Goal: Transaction & Acquisition: Download file/media

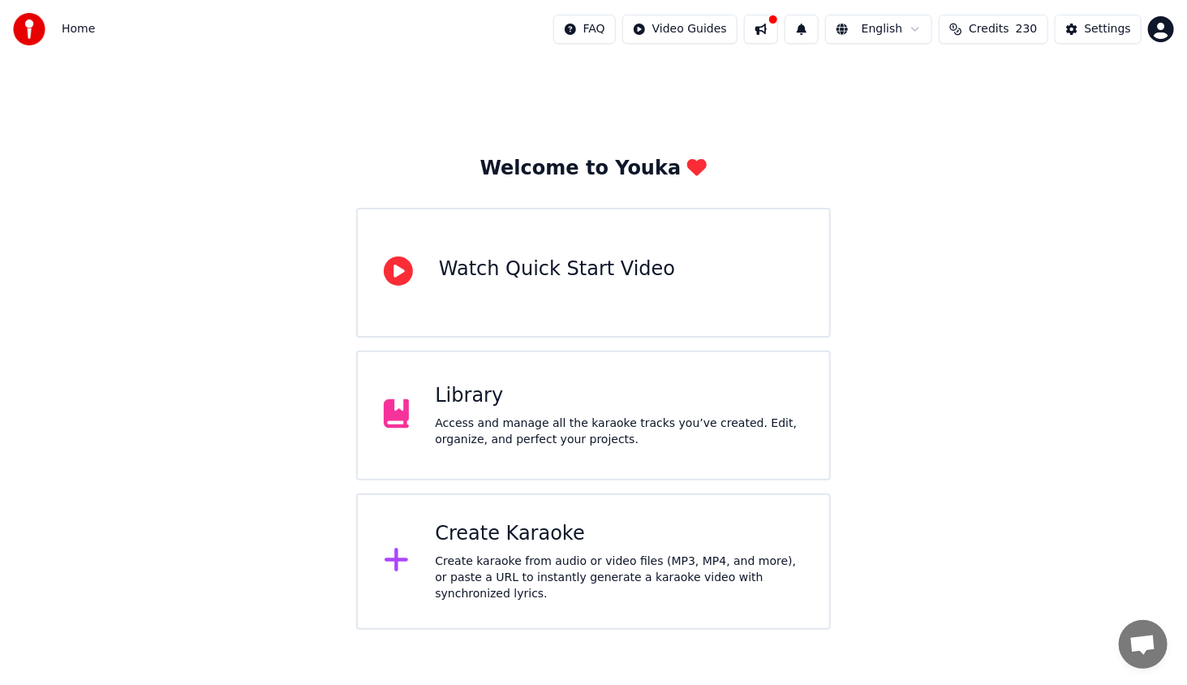
click at [591, 437] on div "Access and manage all the karaoke tracks you’ve created. Edit, organize, and pe…" at bounding box center [619, 431] width 368 height 32
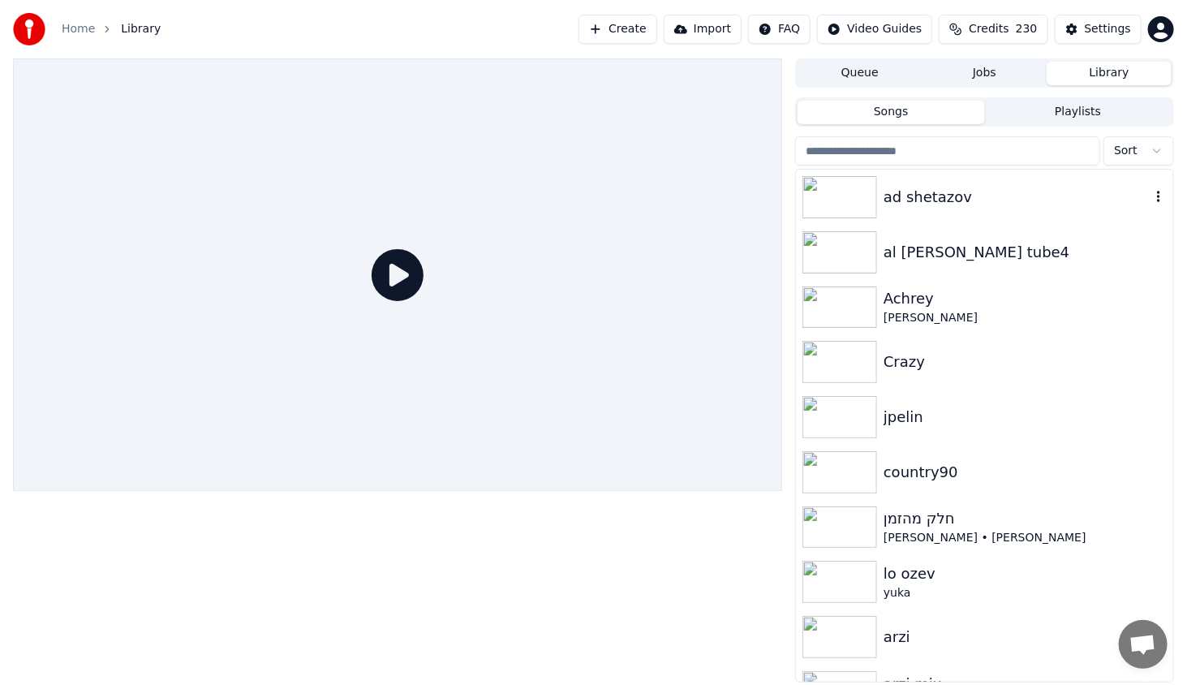
click at [1072, 190] on div "ad shetazov" at bounding box center [1016, 197] width 267 height 23
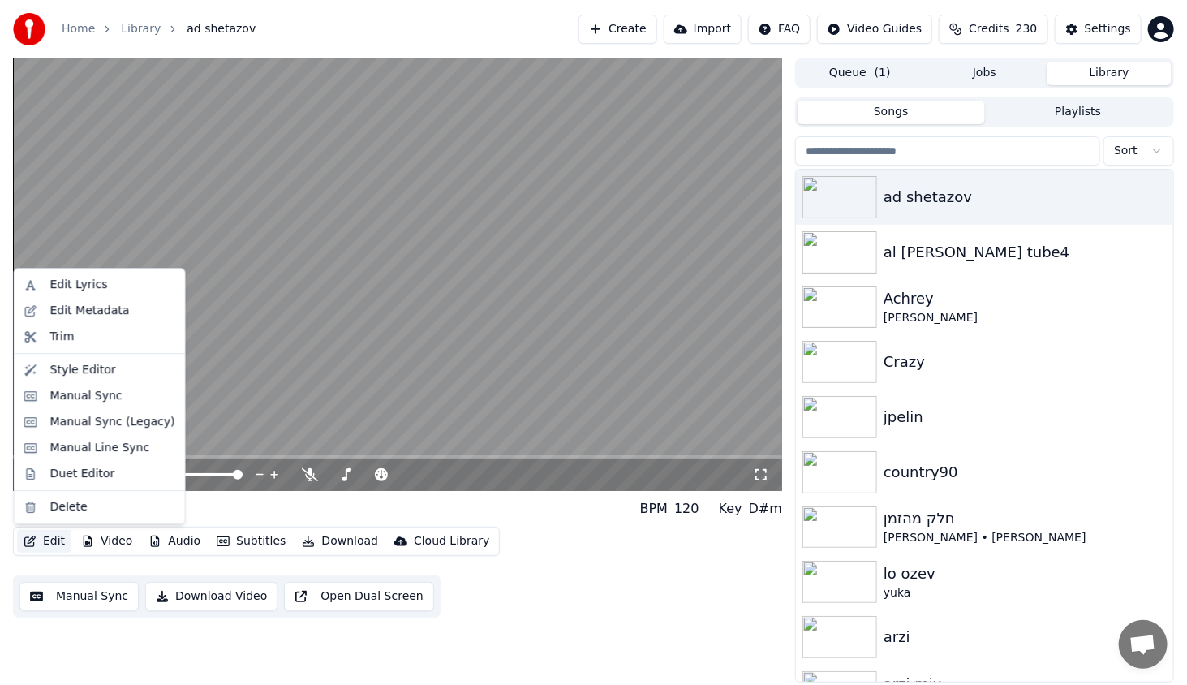
click at [62, 540] on button "Edit" at bounding box center [44, 541] width 54 height 23
click at [85, 420] on div "Manual Sync (Legacy)" at bounding box center [112, 422] width 125 height 16
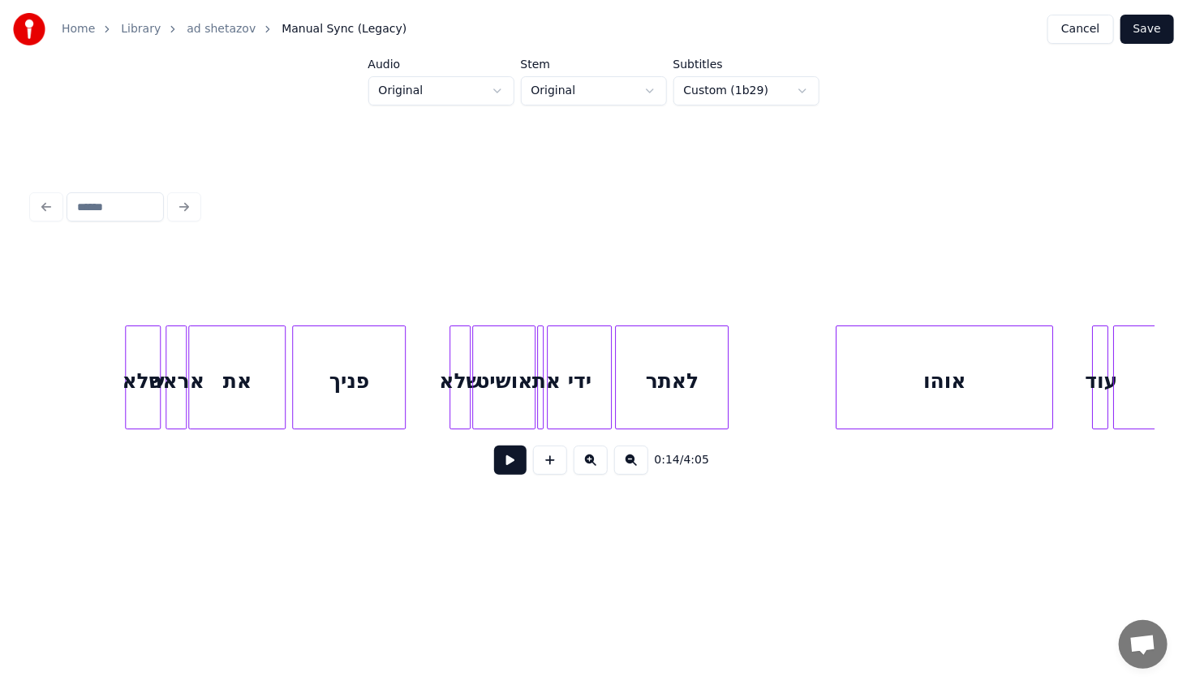
scroll to position [0, 4667]
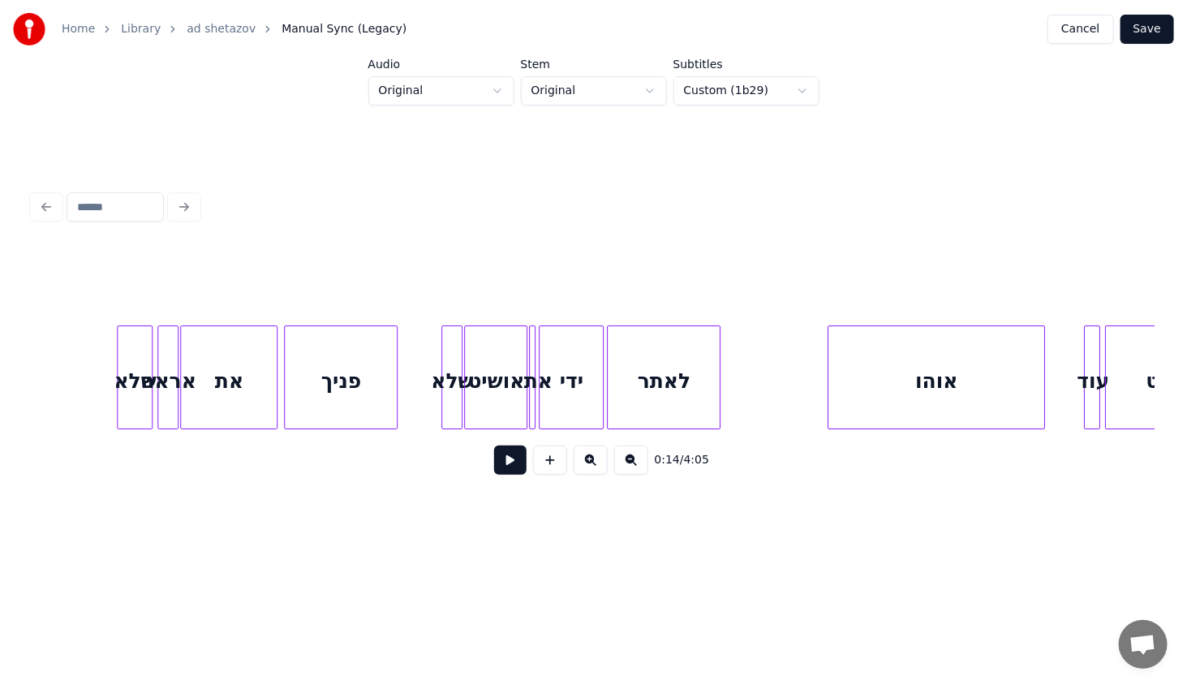
click at [354, 388] on div "פניך" at bounding box center [341, 381] width 112 height 110
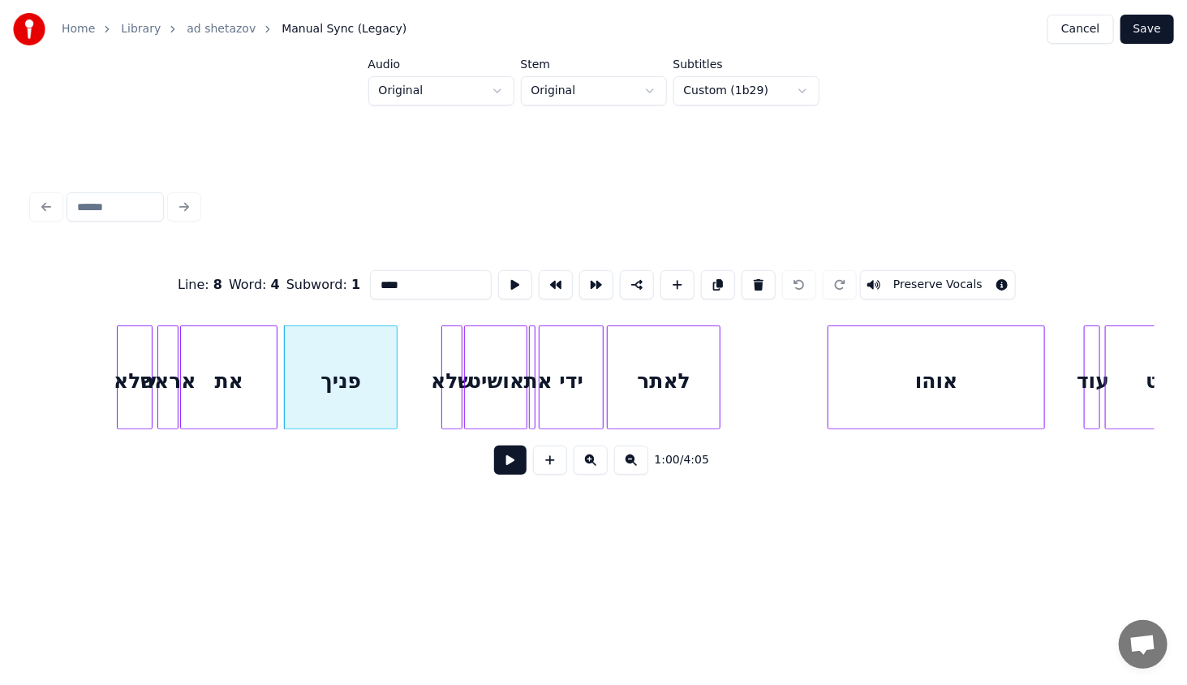
click at [512, 461] on button at bounding box center [510, 459] width 32 height 29
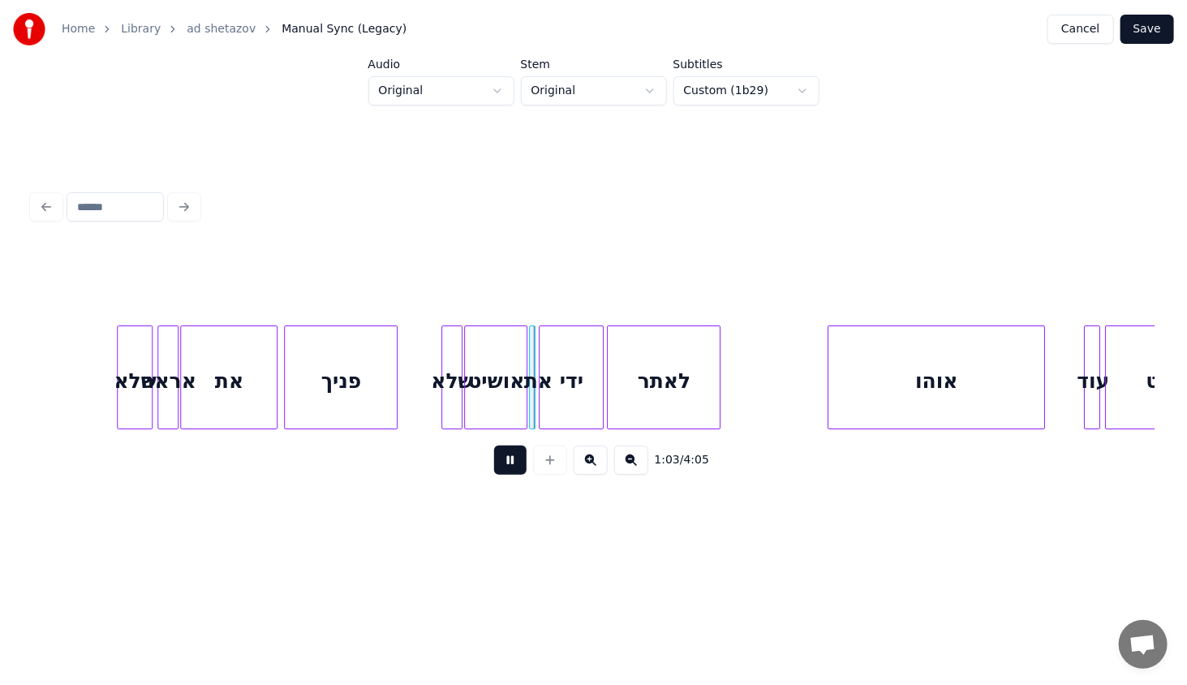
click at [515, 461] on button at bounding box center [510, 459] width 32 height 29
click at [573, 406] on div "ידי" at bounding box center [585, 381] width 63 height 110
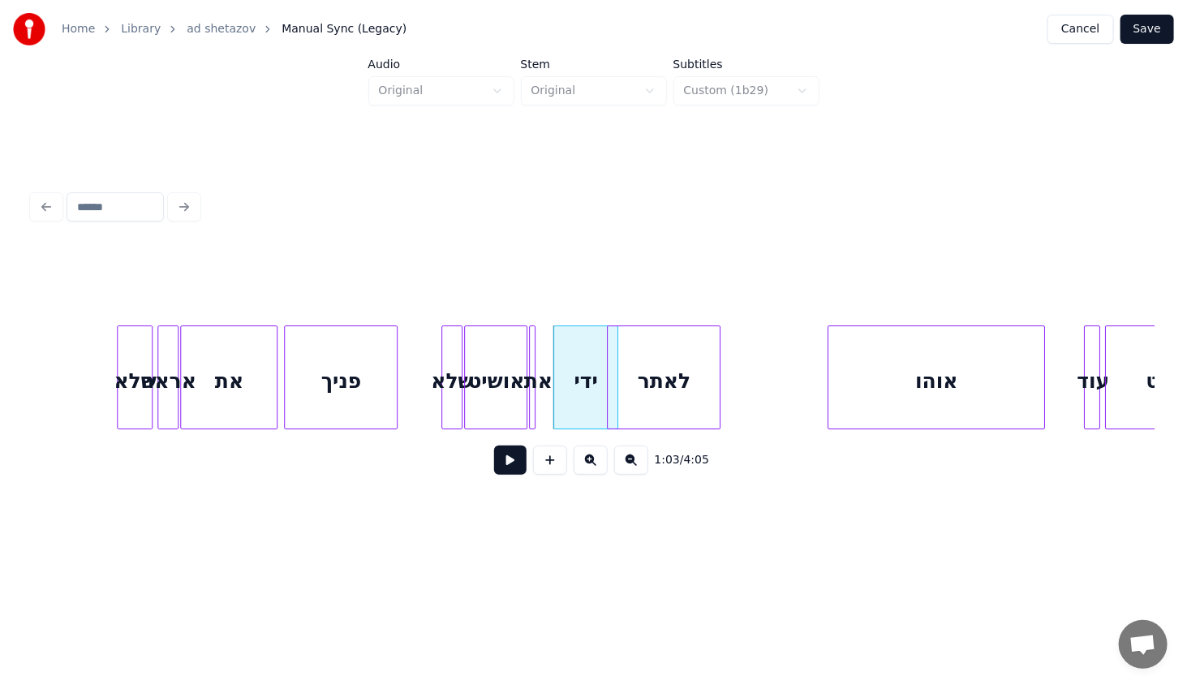
click at [536, 406] on div "את" at bounding box center [538, 381] width 16 height 110
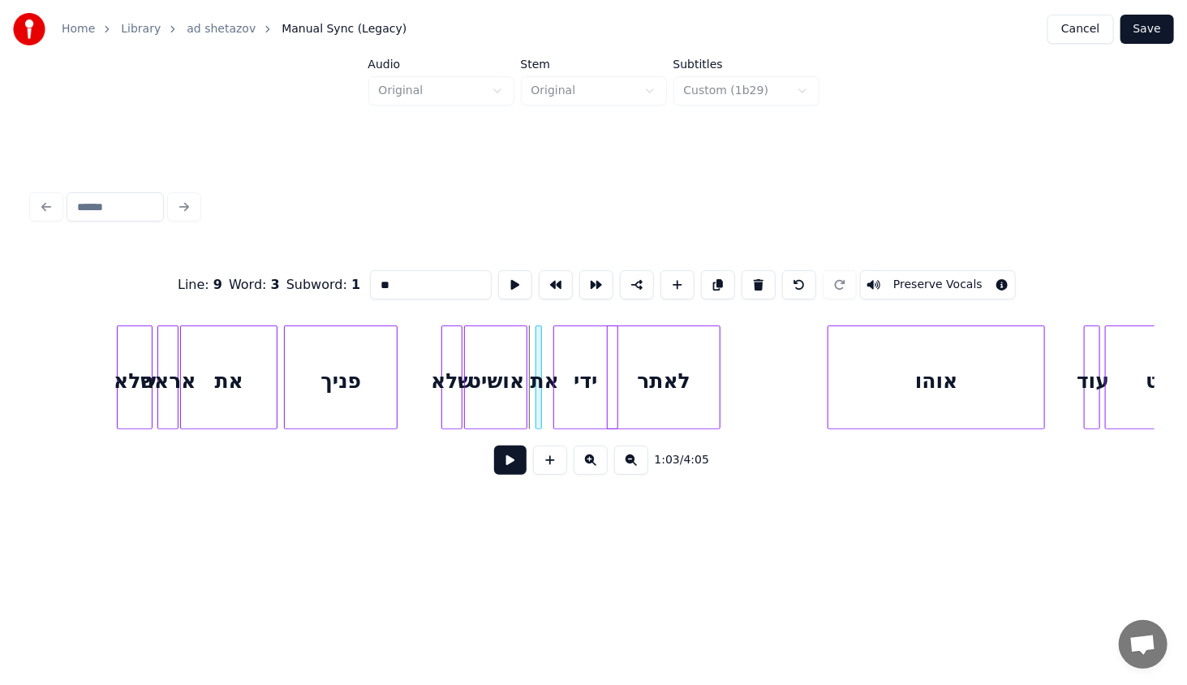
click at [543, 406] on div "את" at bounding box center [544, 381] width 16 height 110
click at [752, 279] on button at bounding box center [758, 284] width 34 height 29
type input "*****"
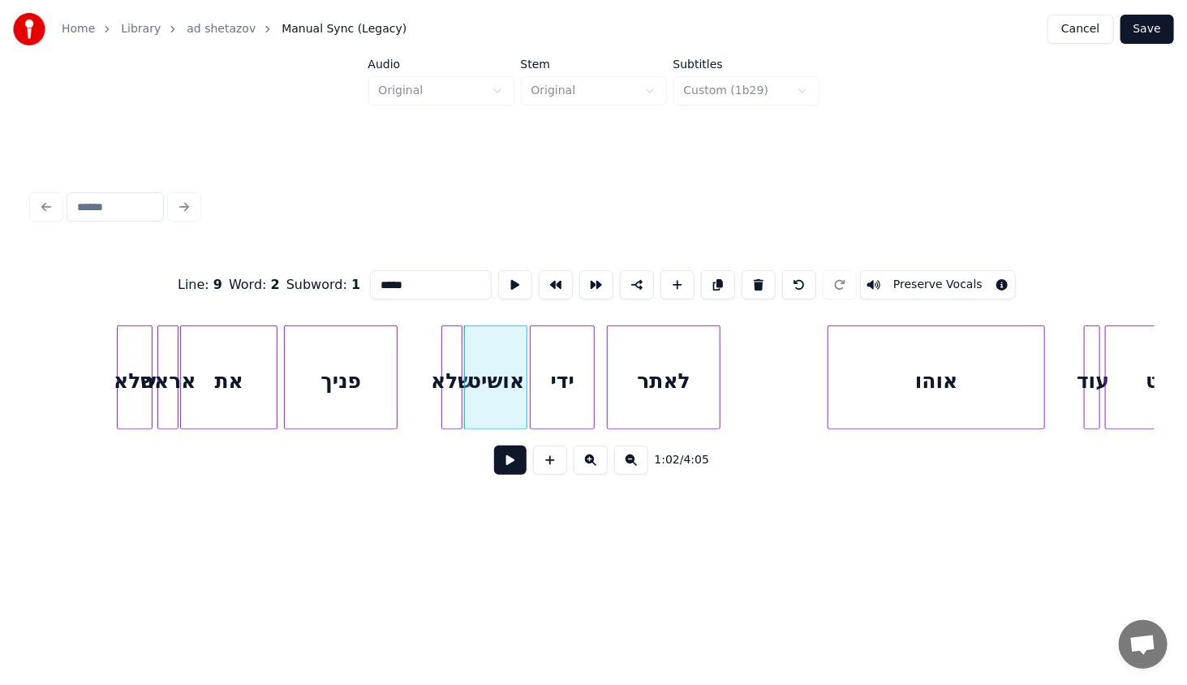
click at [552, 406] on div "ידי" at bounding box center [561, 381] width 63 height 110
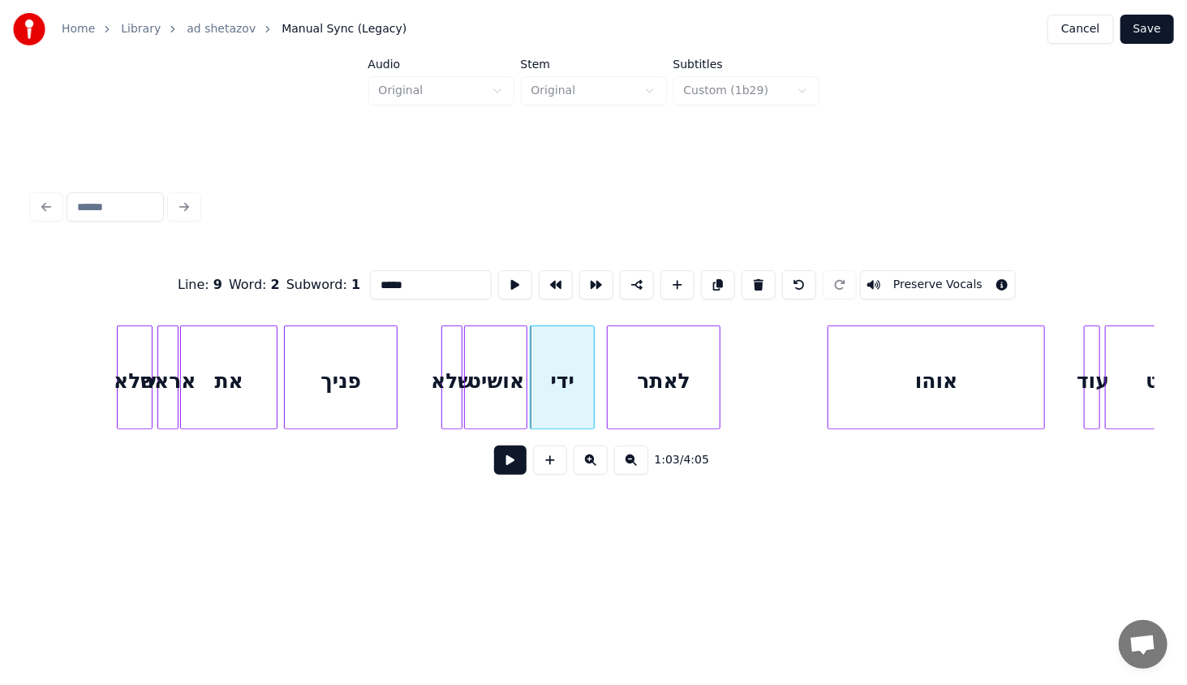
click at [505, 383] on div "אושיט" at bounding box center [496, 381] width 62 height 110
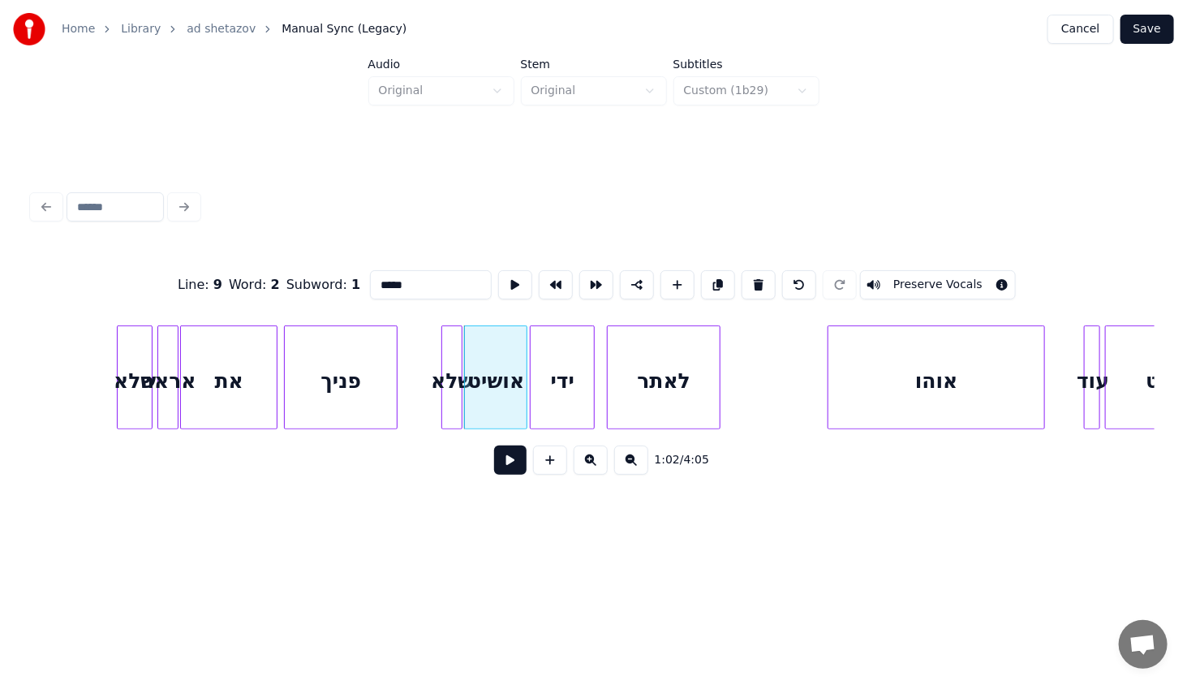
click at [514, 474] on button at bounding box center [510, 459] width 32 height 29
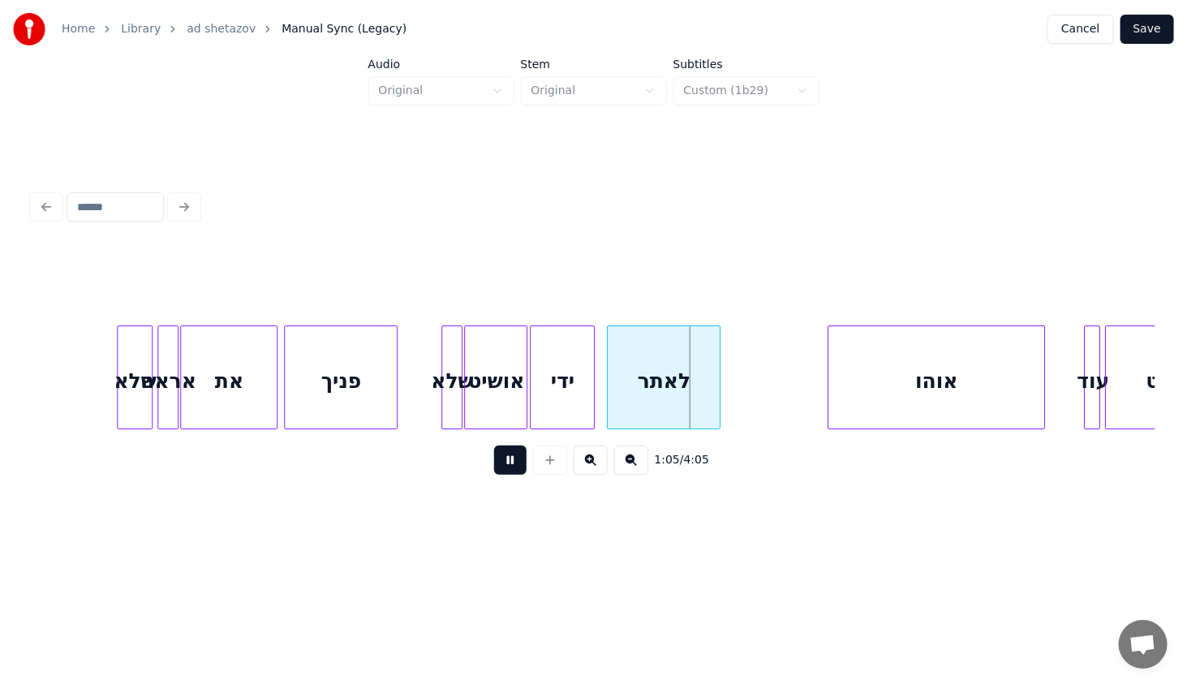
click at [507, 468] on button at bounding box center [510, 459] width 32 height 29
click at [1146, 24] on button "Save" at bounding box center [1147, 29] width 54 height 29
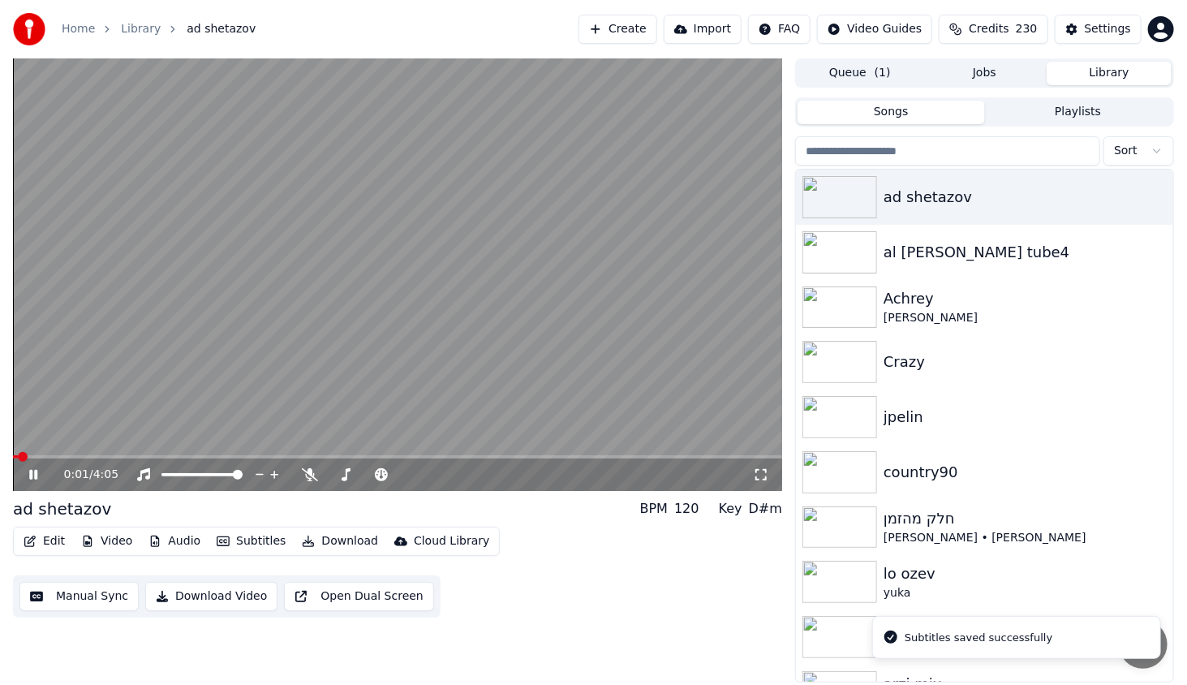
click at [188, 454] on video at bounding box center [397, 274] width 769 height 432
click at [190, 457] on span at bounding box center [397, 456] width 769 height 3
click at [34, 472] on icon at bounding box center [33, 474] width 10 height 11
click at [34, 474] on icon at bounding box center [33, 475] width 8 height 10
click at [311, 535] on button "Download" at bounding box center [339, 541] width 89 height 23
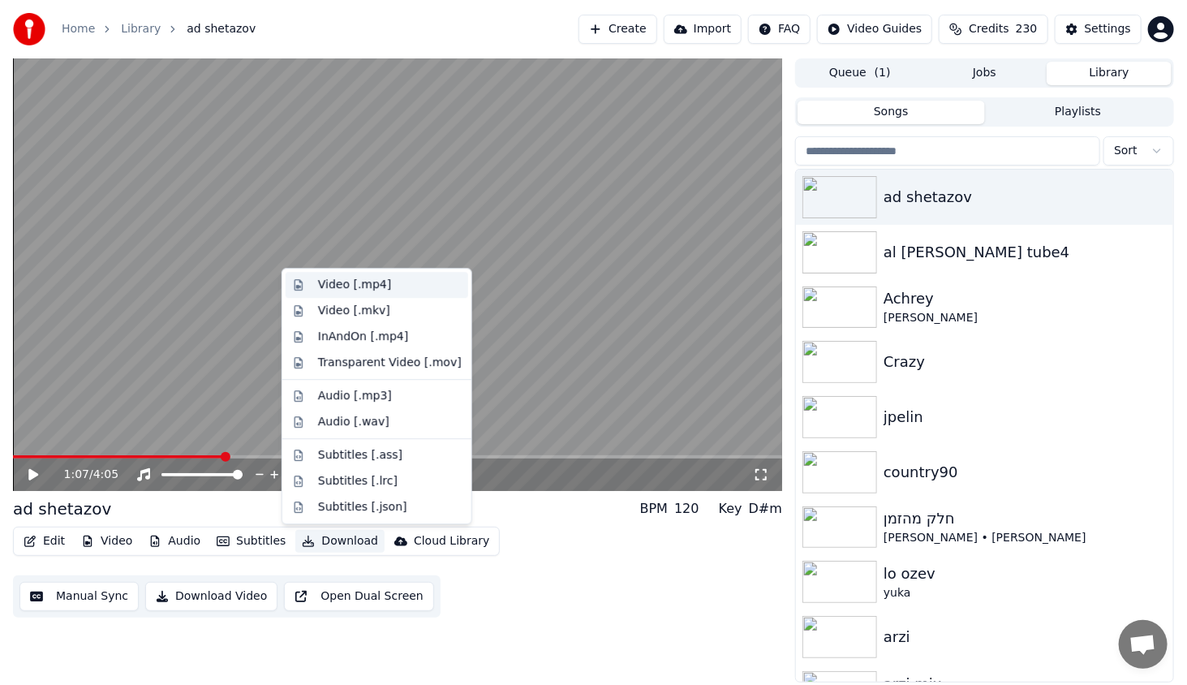
click at [350, 284] on div "Video [.mp4]" at bounding box center [354, 285] width 73 height 16
